Goal: Contribute content

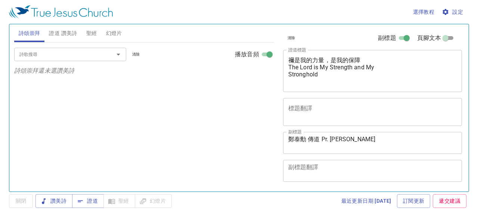
click at [264, 125] on div "詩歌搜尋 詩歌搜尋 清除 播放音頻 詩頌崇拜還未選讚美詩" at bounding box center [144, 114] width 260 height 143
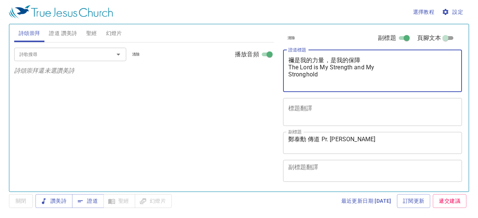
drag, startPoint x: 290, startPoint y: 68, endPoint x: 329, endPoint y: 78, distance: 40.1
click at [329, 78] on textarea "禰是我的力量，是我的保障 The Lord is My Strength and My Stronghold" at bounding box center [372, 71] width 169 height 28
paste textarea "耶利米書第十六章 Jeremiah Chapter 16 鄭泰勳 傳道Pr. Tae-Hoon Jung"
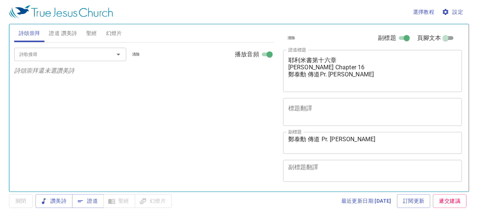
drag, startPoint x: 288, startPoint y: 81, endPoint x: 371, endPoint y: 83, distance: 83.3
click at [371, 83] on div "耶利米書第十六章 Jeremiah Chapter 16 鄭泰勳 傳道Pr. Tae-Hoon Jung x 證道標題" at bounding box center [372, 71] width 179 height 42
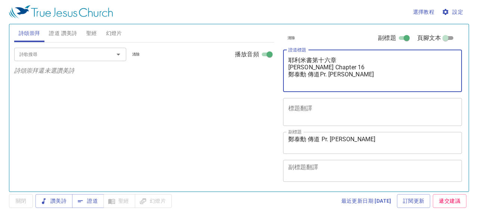
drag, startPoint x: 371, startPoint y: 83, endPoint x: 284, endPoint y: 83, distance: 87.0
click at [284, 83] on div "耶利米書第十六章 Jeremiah Chapter 16 鄭泰勳 傳道Pr. Tae-Hoon Jung x 證道標題" at bounding box center [372, 71] width 179 height 42
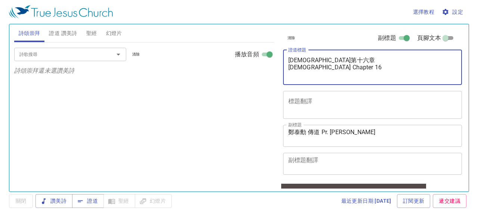
type textarea "耶利米書第十六章 Jeremiah Chapter 16"
click at [303, 141] on textarea "[PERSON_NAME] 傳道 Pr. [PERSON_NAME]" at bounding box center [372, 136] width 169 height 14
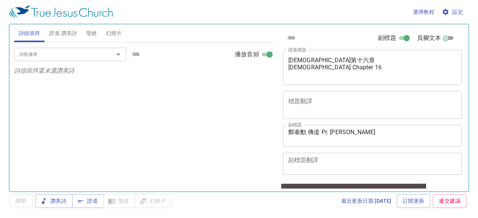
click at [291, 145] on div "鄭泰勳 傳道 Pr. Tae-Hoon Jung x 副標題" at bounding box center [372, 136] width 179 height 22
click at [84, 201] on span "證道" at bounding box center [88, 201] width 20 height 9
click at [286, 130] on div "鄭泰勳 傳道 Pr. Tae-Hoon Jung x 副標題" at bounding box center [372, 136] width 179 height 22
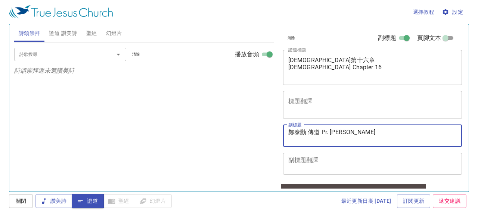
click at [290, 129] on textarea "[PERSON_NAME] 傳道 Pr. [PERSON_NAME]" at bounding box center [372, 136] width 169 height 14
type textarea "[PERSON_NAME] 傳道 Pr. [PERSON_NAME]"
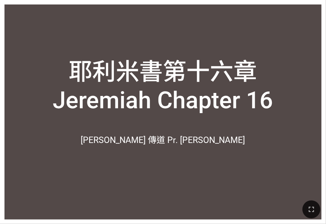
click at [301, 128] on div "耶利米書第十六章 [DEMOGRAPHIC_DATA] Chapter 16 耶利米書第十六章 Jeremiah Chapter 16 [PERSON_NAM…" at bounding box center [163, 112] width 326 height 224
